Goal: Obtain resource: Obtain resource

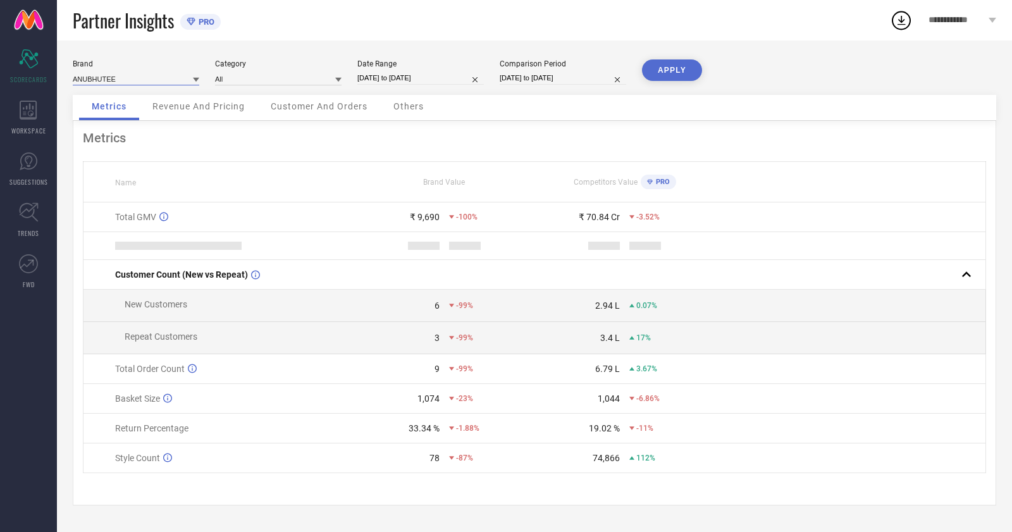
click at [145, 77] on input at bounding box center [136, 78] width 127 height 13
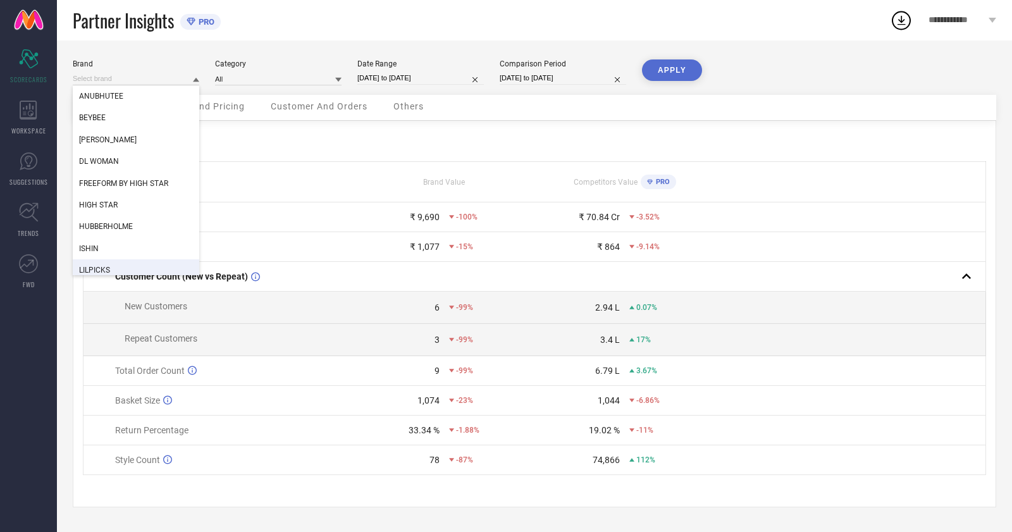
click at [123, 269] on div "LILPICKS" at bounding box center [136, 270] width 127 height 22
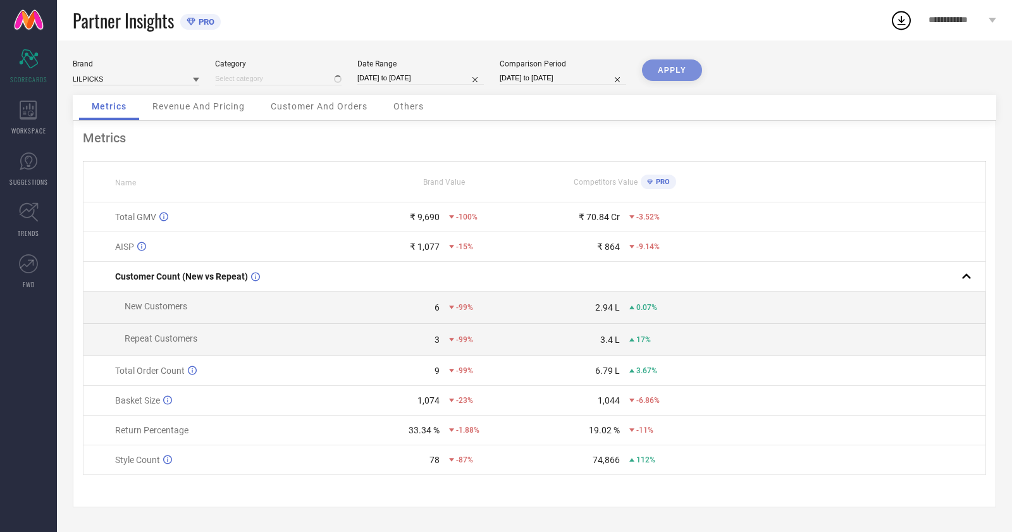
type input "All"
click at [142, 82] on input at bounding box center [136, 78] width 127 height 13
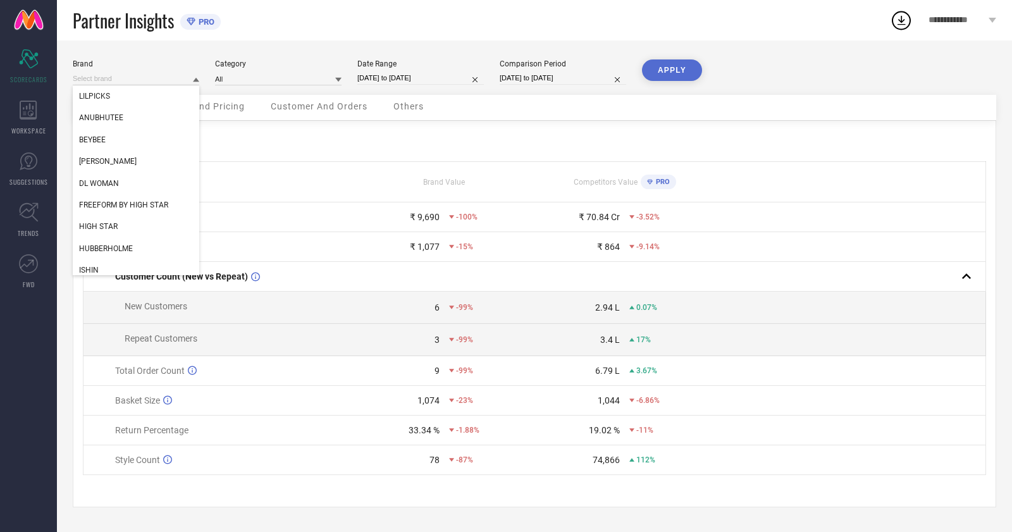
click at [688, 108] on div "Metrics Revenue And Pricing Customer And Orders Others" at bounding box center [535, 108] width 924 height 26
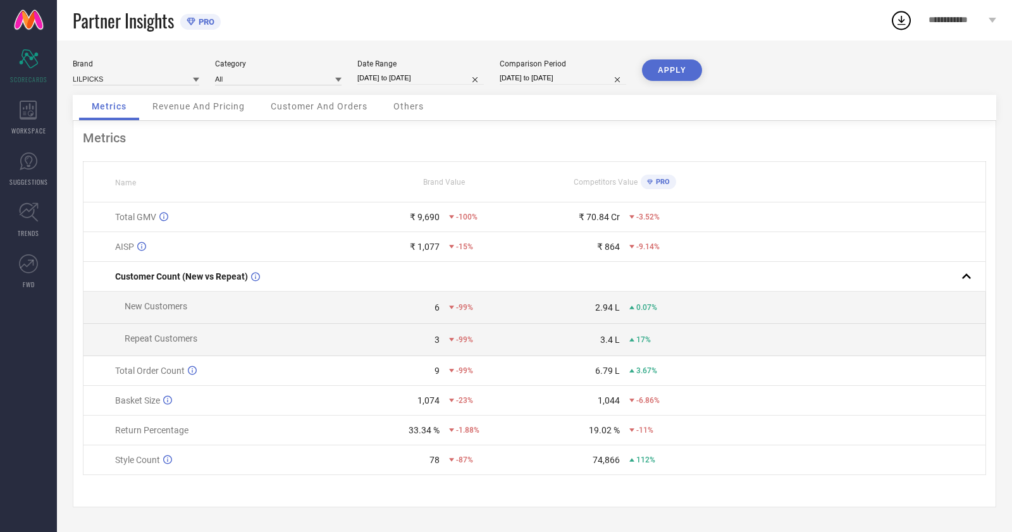
click at [426, 84] on input "[DATE] to [DATE]" at bounding box center [420, 77] width 127 height 13
select select "7"
select select "2025"
select select "8"
select select "2025"
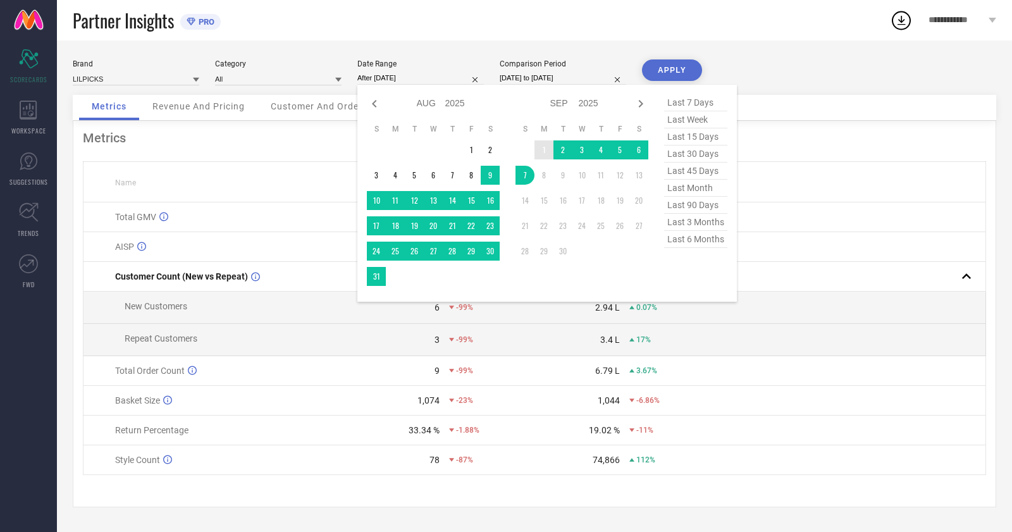
click at [542, 149] on td "1" at bounding box center [544, 149] width 19 height 19
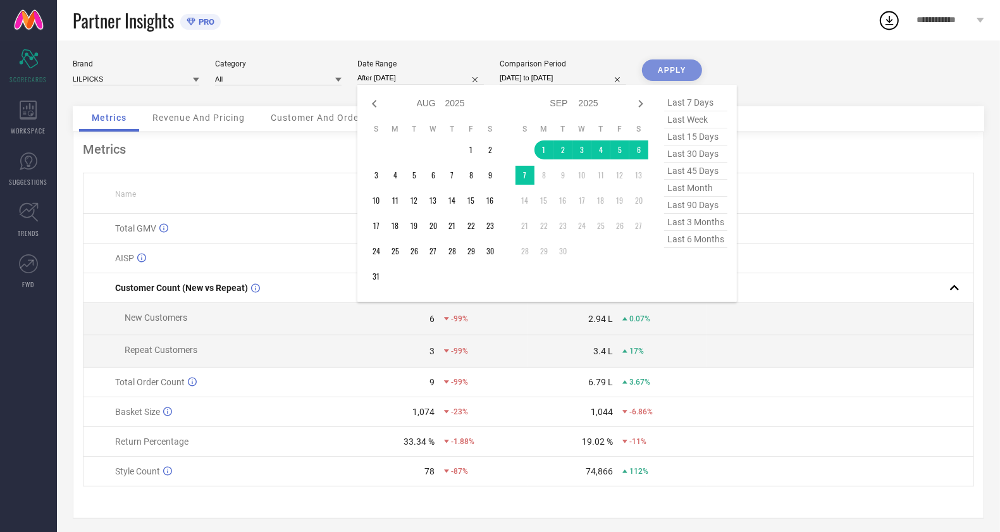
type input "[DATE] to [DATE]"
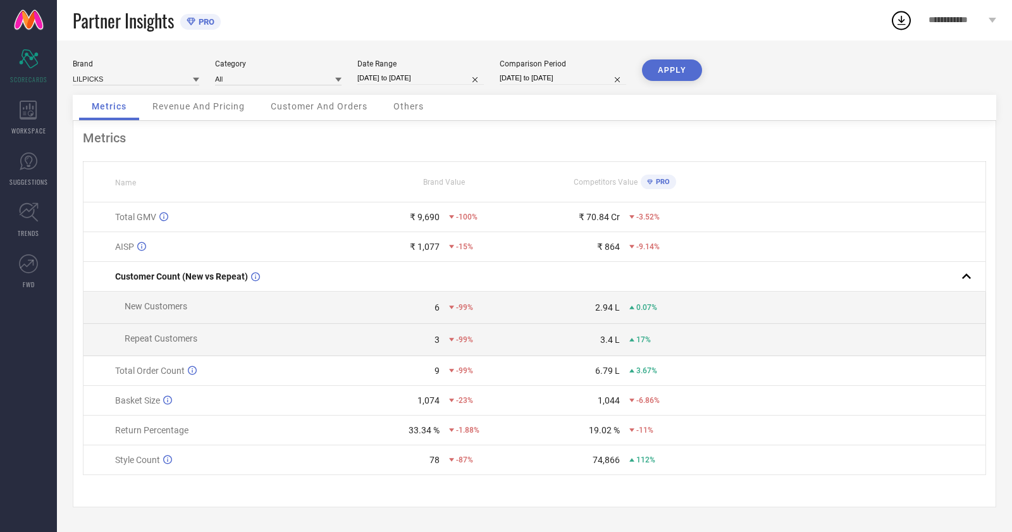
click at [673, 80] on button "APPLY" at bounding box center [672, 70] width 60 height 22
click at [19, 121] on div "WORKSPACE" at bounding box center [28, 117] width 57 height 51
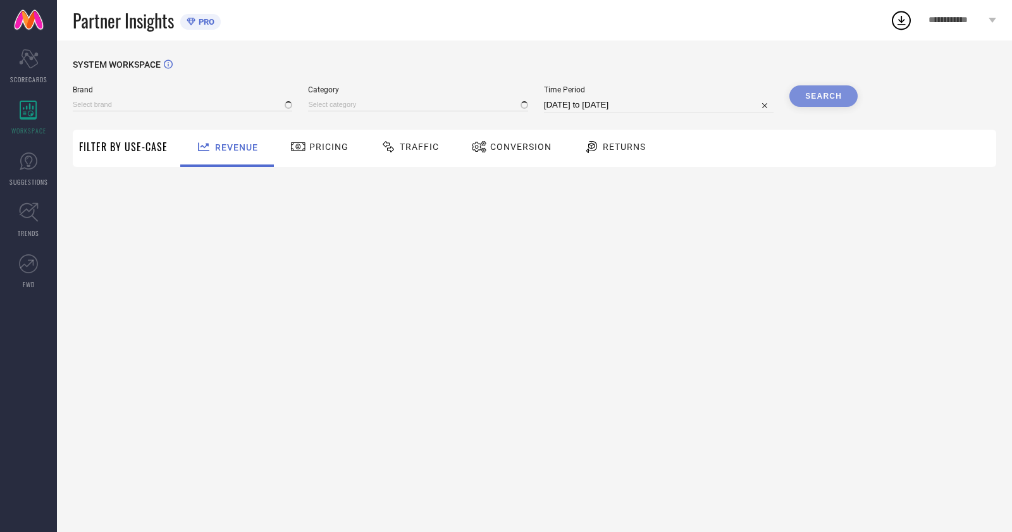
type input "ANUBHUTEE"
type input "All"
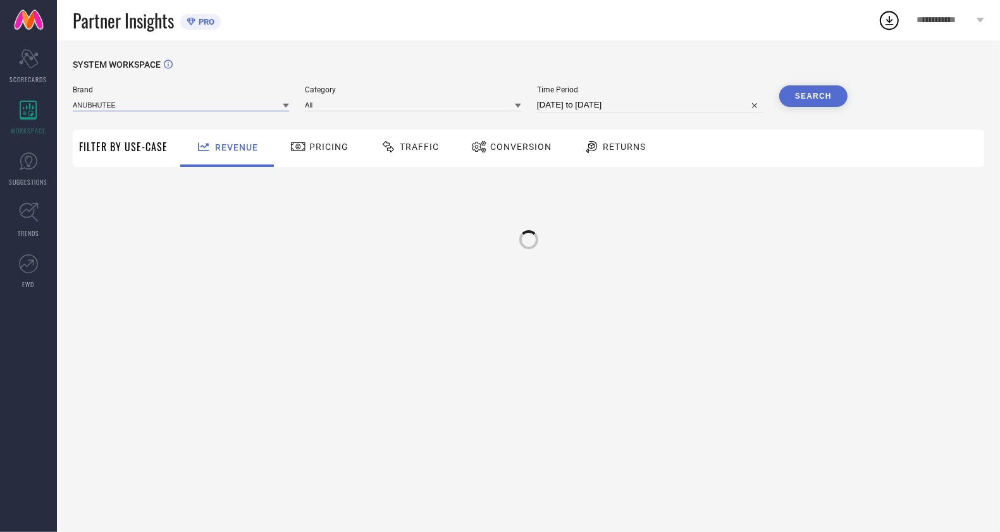
click at [175, 111] on input at bounding box center [181, 104] width 216 height 13
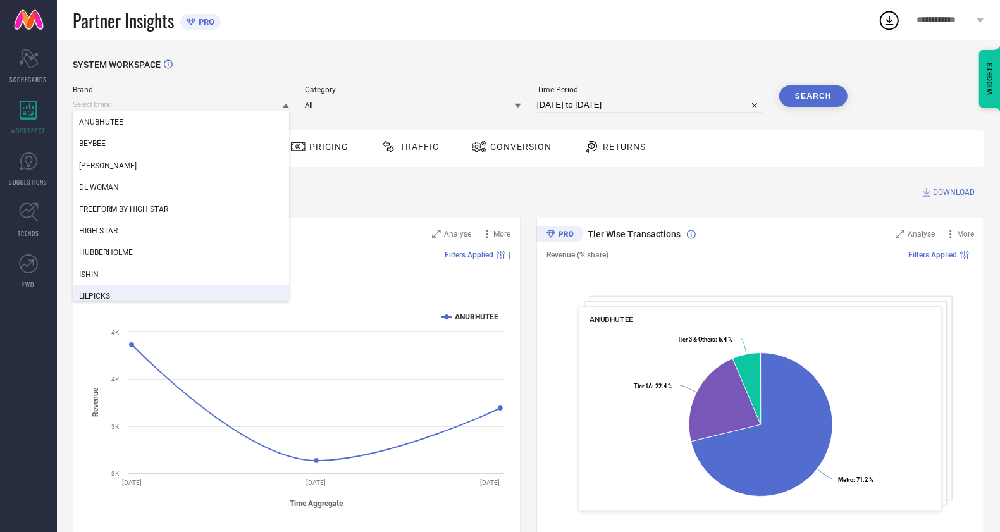
click at [134, 289] on div "LILPICKS" at bounding box center [181, 296] width 216 height 22
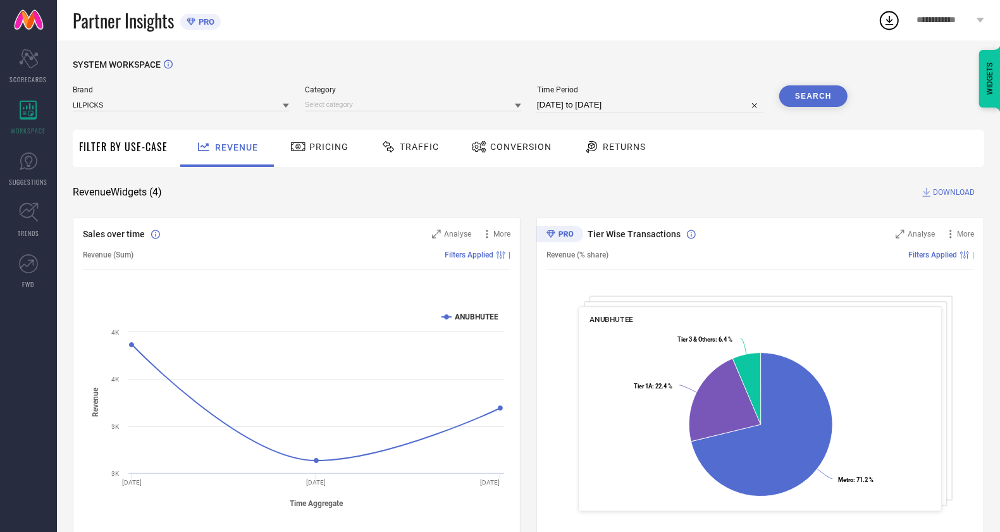
click at [386, 114] on div "Brand LILPICKS Category Time Period [DATE] to [DATE] Search" at bounding box center [460, 104] width 775 height 38
click at [390, 104] on input at bounding box center [413, 104] width 216 height 13
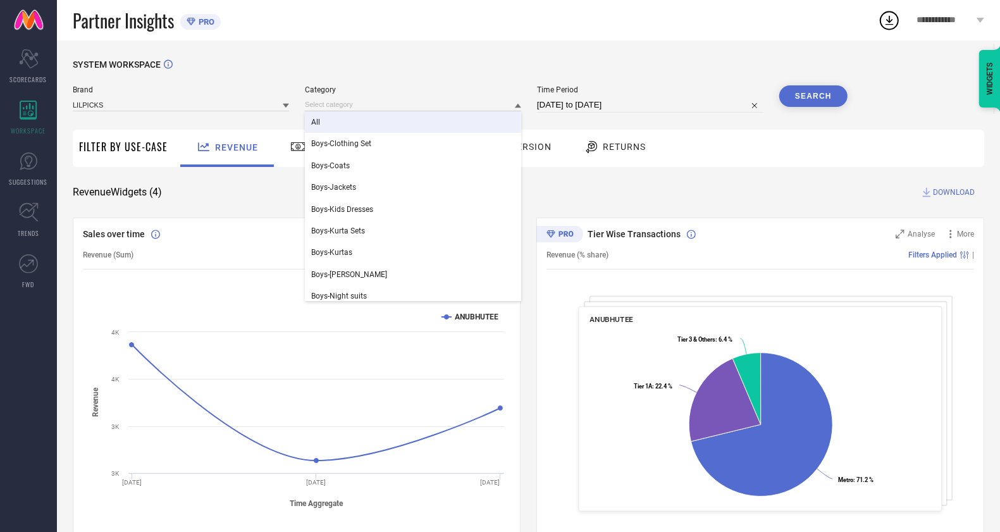
click at [382, 121] on div "All" at bounding box center [413, 122] width 216 height 22
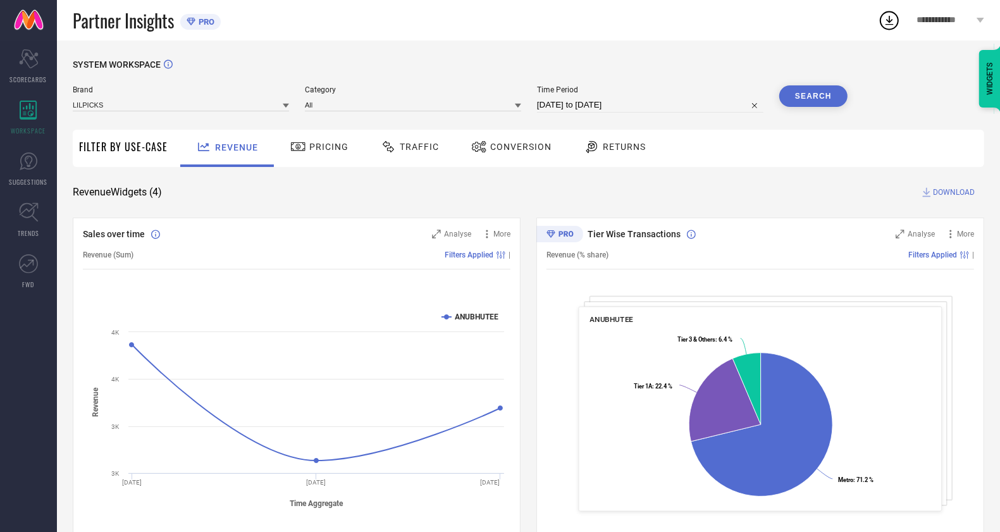
select select "7"
select select "2025"
select select "8"
select select "2025"
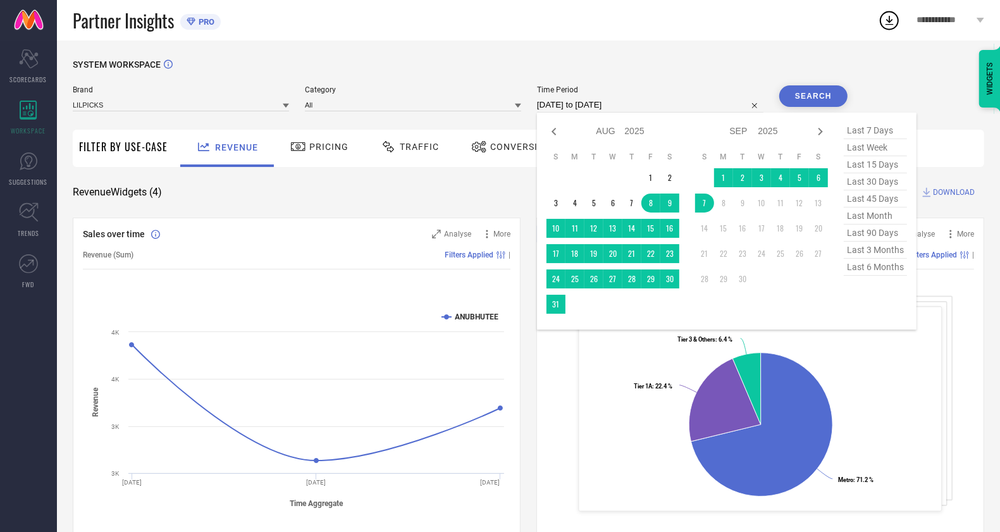
click at [566, 111] on input "[DATE] to [DATE]" at bounding box center [650, 104] width 227 height 15
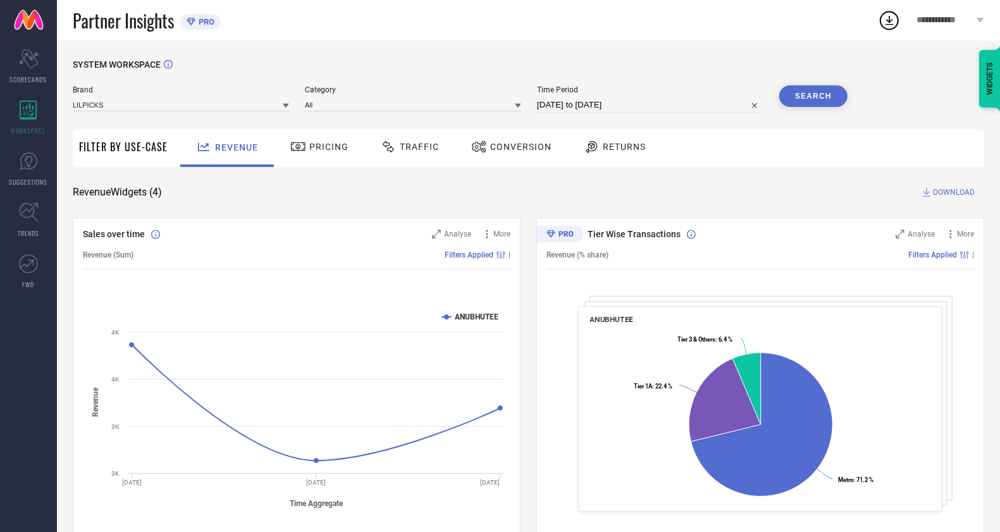
click at [492, 153] on div "Conversion" at bounding box center [511, 147] width 87 height 22
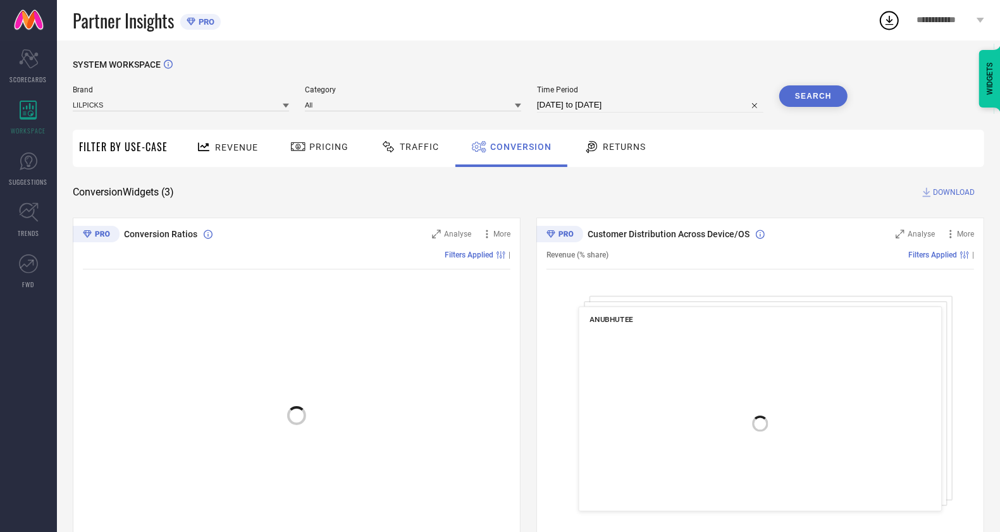
click at [616, 100] on input "[DATE] to [DATE]" at bounding box center [650, 104] width 227 height 15
select select "7"
select select "2025"
select select "8"
select select "2025"
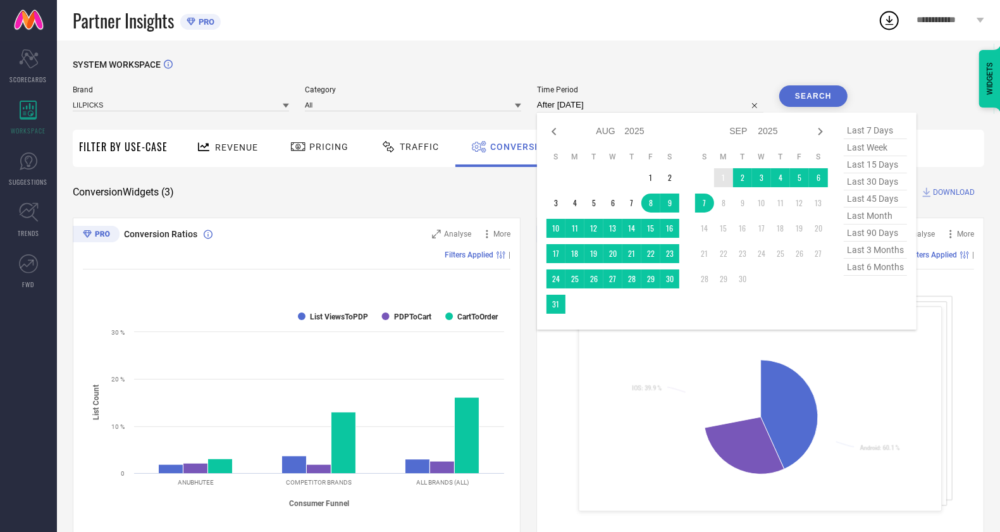
click at [728, 180] on td "1" at bounding box center [723, 177] width 19 height 19
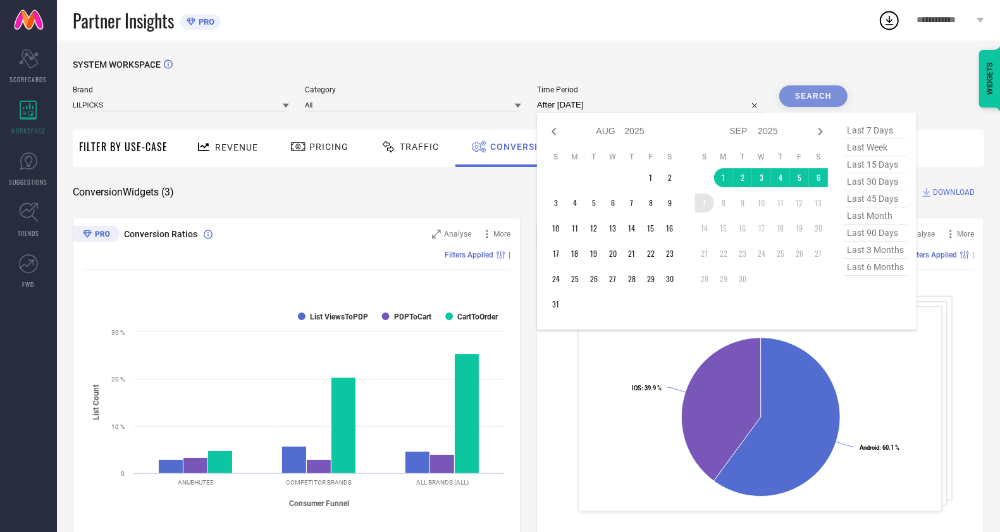
type input "[DATE] to [DATE]"
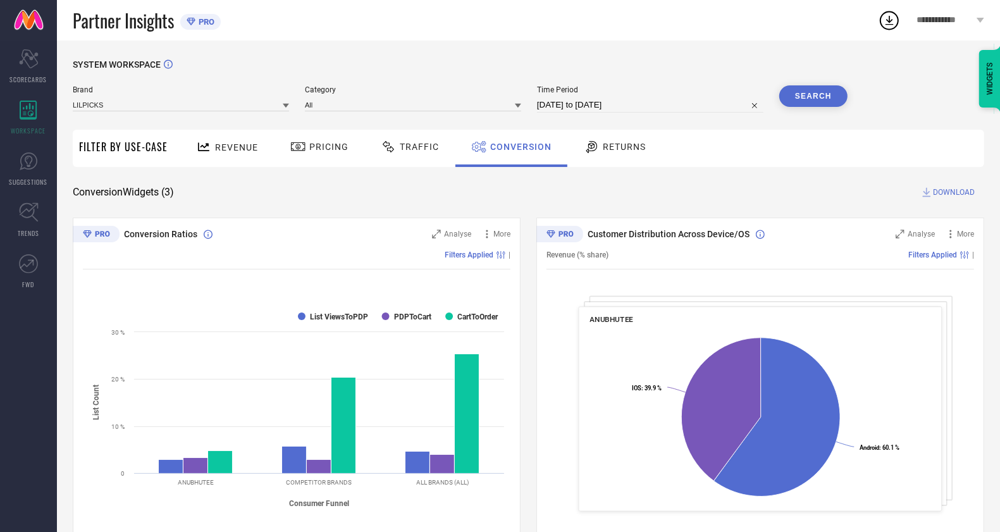
click at [815, 96] on button "Search" at bounding box center [814, 96] width 68 height 22
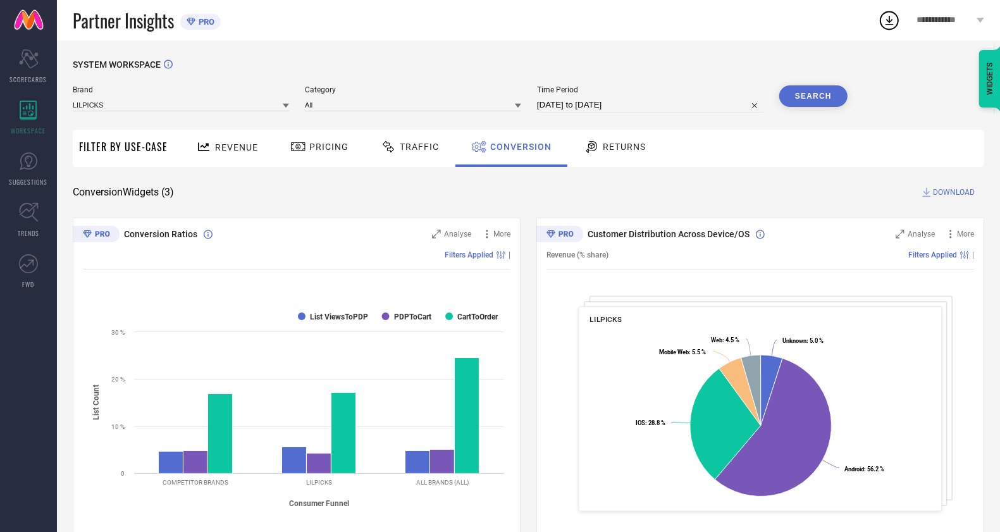
click at [962, 193] on span "DOWNLOAD" at bounding box center [954, 192] width 42 height 13
click at [639, 149] on span "Returns" at bounding box center [624, 147] width 43 height 10
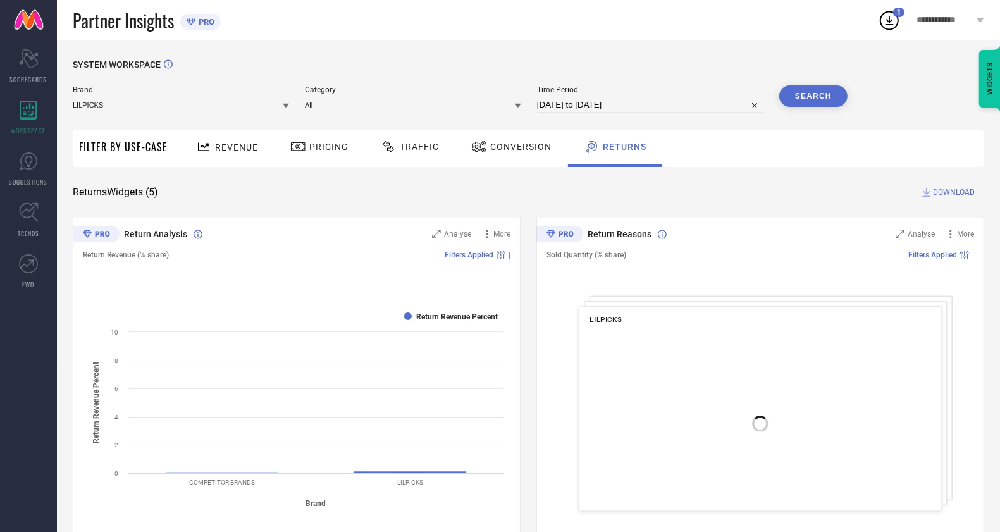
click at [524, 158] on div "Conversion" at bounding box center [512, 148] width 112 height 37
